Goal: Check status: Check status

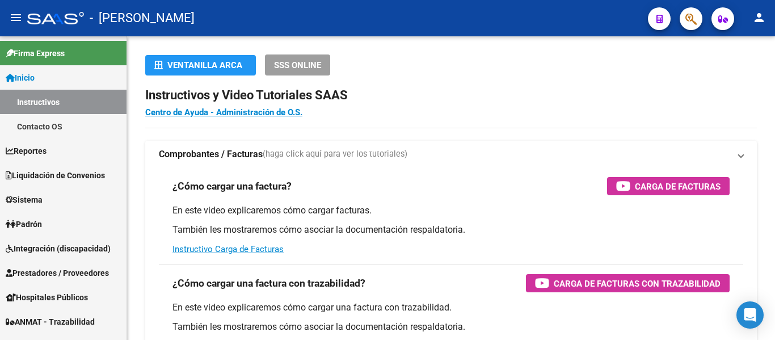
click at [365, 285] on mat-sidenav-content "Ventanilla ARCA SSS ONLINE Instructivos y Video Tutoriales SAAS Centro de Ayuda…" at bounding box center [451, 187] width 648 height 303
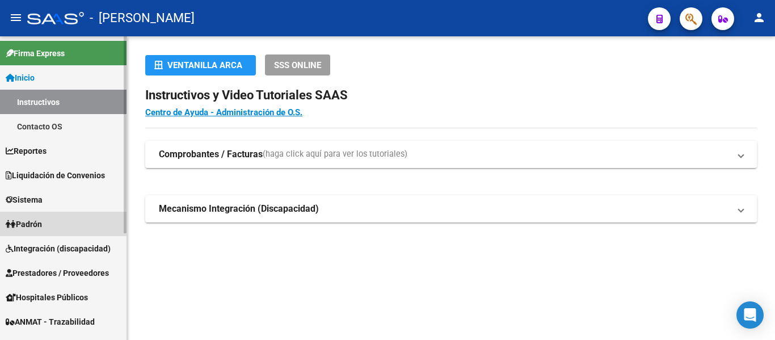
click at [49, 224] on link "Padrón" at bounding box center [63, 224] width 126 height 24
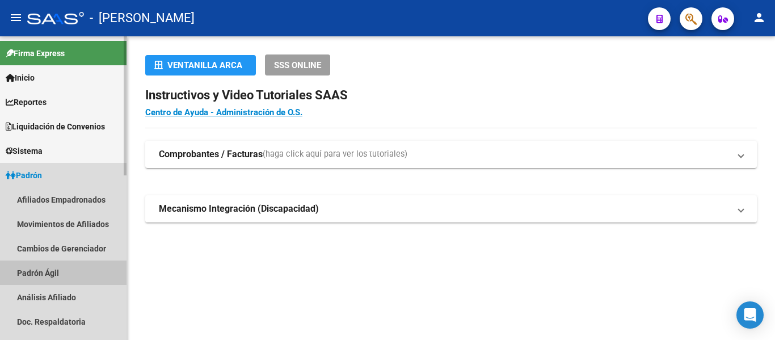
click at [70, 270] on link "Padrón Ágil" at bounding box center [63, 272] width 126 height 24
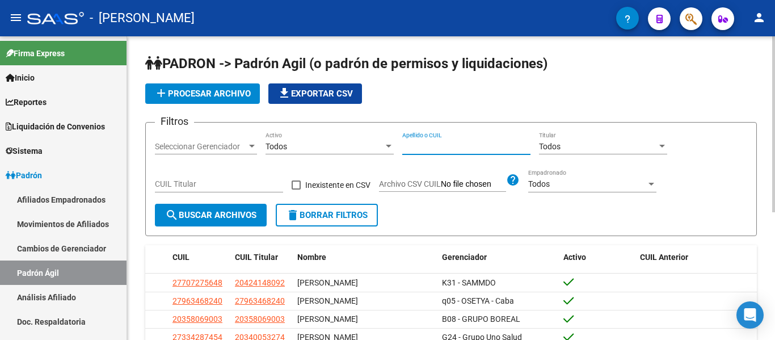
click at [468, 145] on input "Apellido o CUIL" at bounding box center [466, 147] width 128 height 10
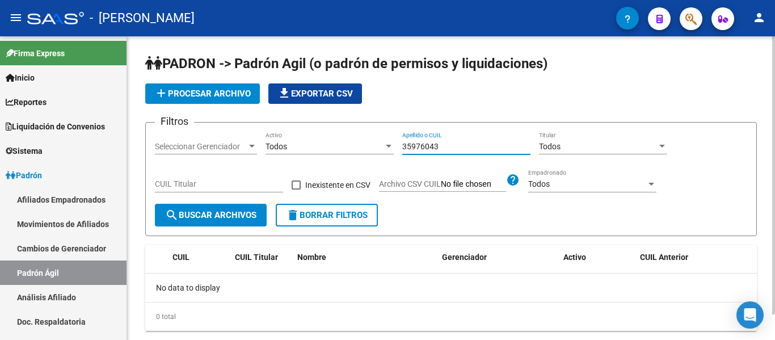
drag, startPoint x: 466, startPoint y: 147, endPoint x: 375, endPoint y: 144, distance: 90.8
click at [375, 144] on div "Filtros Seleccionar Gerenciador Seleccionar Gerenciador Todos Activo 35976043 A…" at bounding box center [451, 168] width 592 height 72
drag, startPoint x: 470, startPoint y: 150, endPoint x: 403, endPoint y: 143, distance: 67.3
click at [403, 143] on input "35575779" at bounding box center [466, 147] width 128 height 10
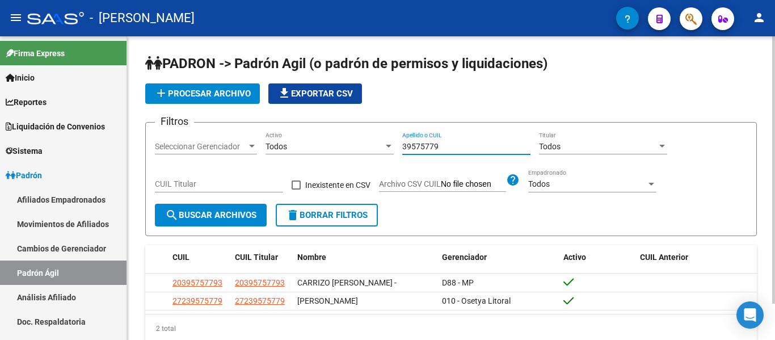
scroll to position [41, 0]
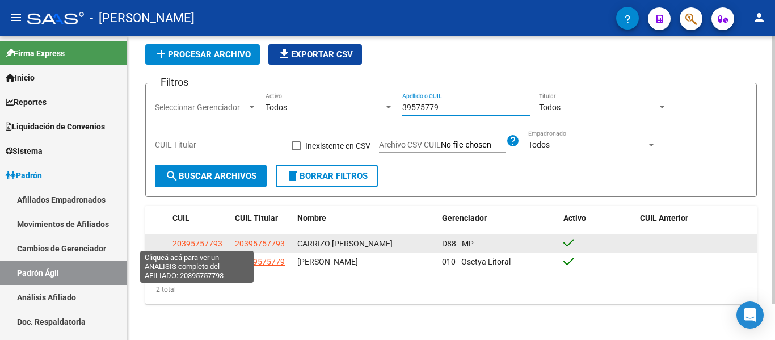
click at [199, 243] on span "20395757793" at bounding box center [197, 243] width 50 height 9
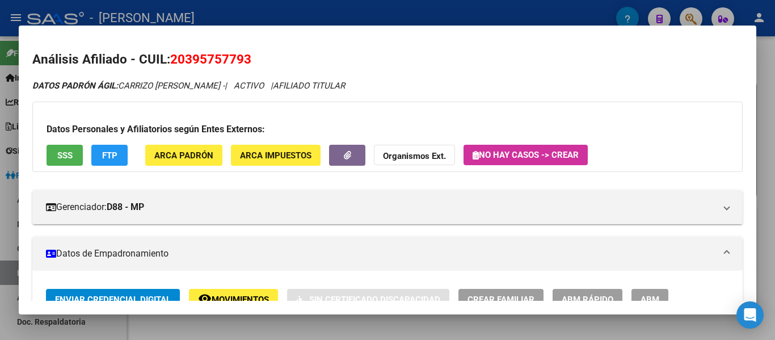
scroll to position [0, 0]
click at [287, 14] on div at bounding box center [387, 170] width 775 height 340
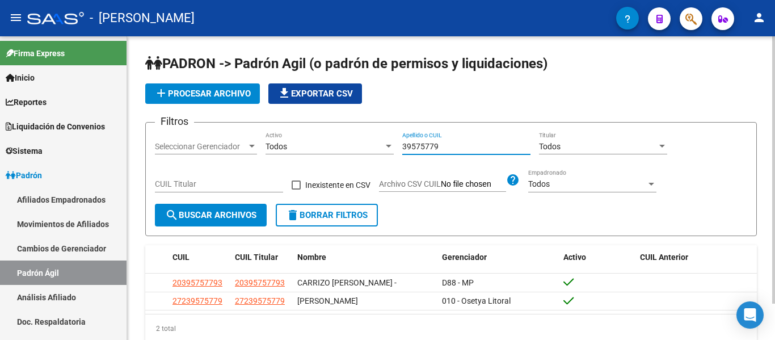
drag, startPoint x: 450, startPoint y: 147, endPoint x: 387, endPoint y: 148, distance: 63.0
click at [388, 147] on div "Filtros Seleccionar Gerenciador Seleccionar Gerenciador Todos Activo 39575779 A…" at bounding box center [451, 168] width 592 height 72
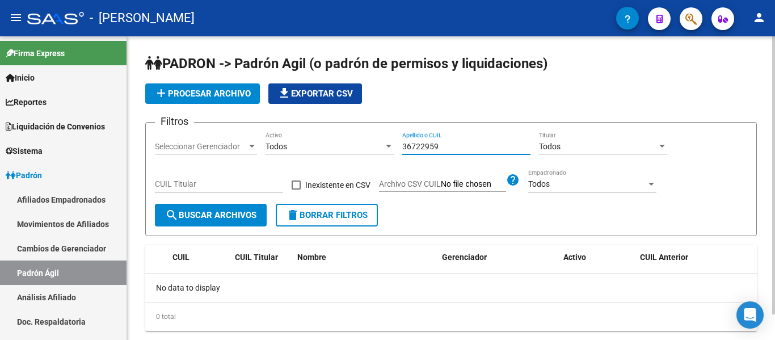
drag, startPoint x: 450, startPoint y: 143, endPoint x: 344, endPoint y: 142, distance: 106.6
click at [344, 142] on div "Filtros Seleccionar Gerenciador Seleccionar Gerenciador Todos Activo 36722959 A…" at bounding box center [451, 168] width 592 height 72
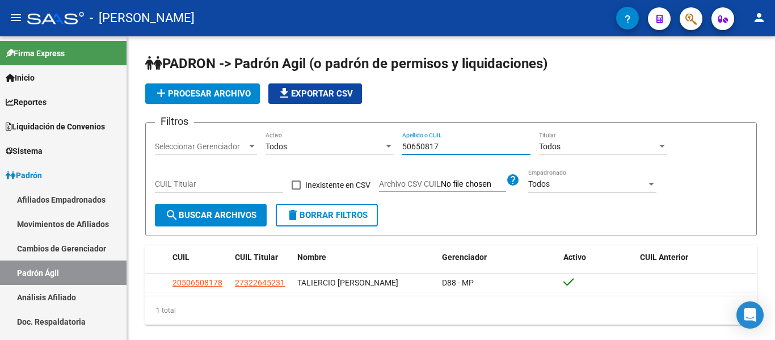
type input "50650817"
